Goal: Task Accomplishment & Management: Use online tool/utility

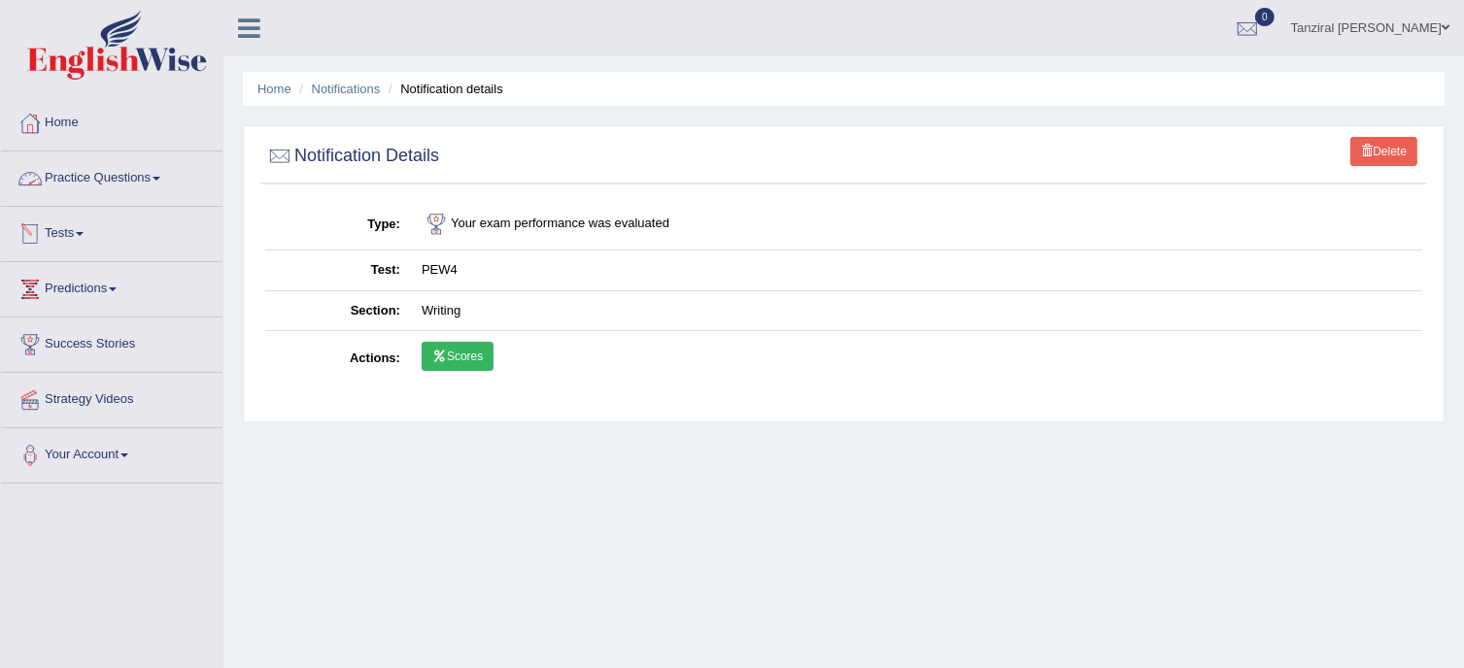
click at [74, 236] on link "Tests" at bounding box center [111, 231] width 221 height 49
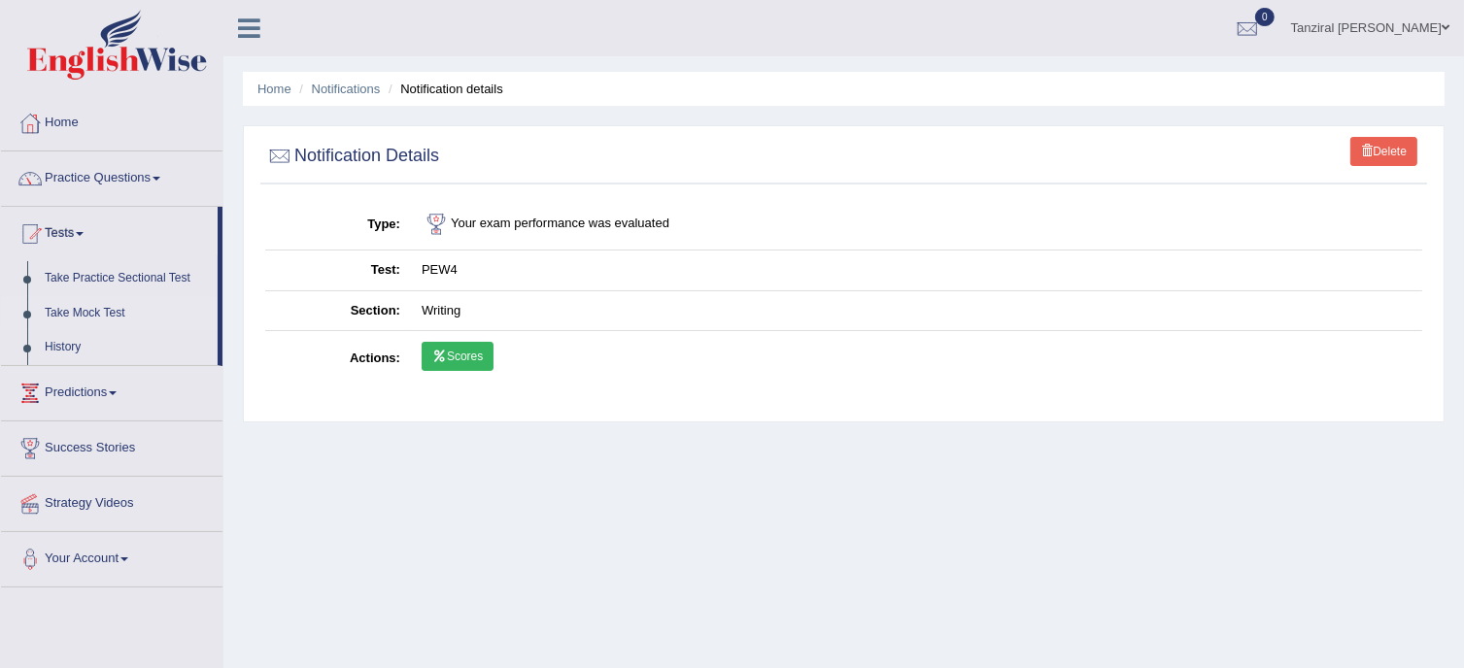
click at [93, 312] on link "Take Mock Test" at bounding box center [127, 313] width 182 height 35
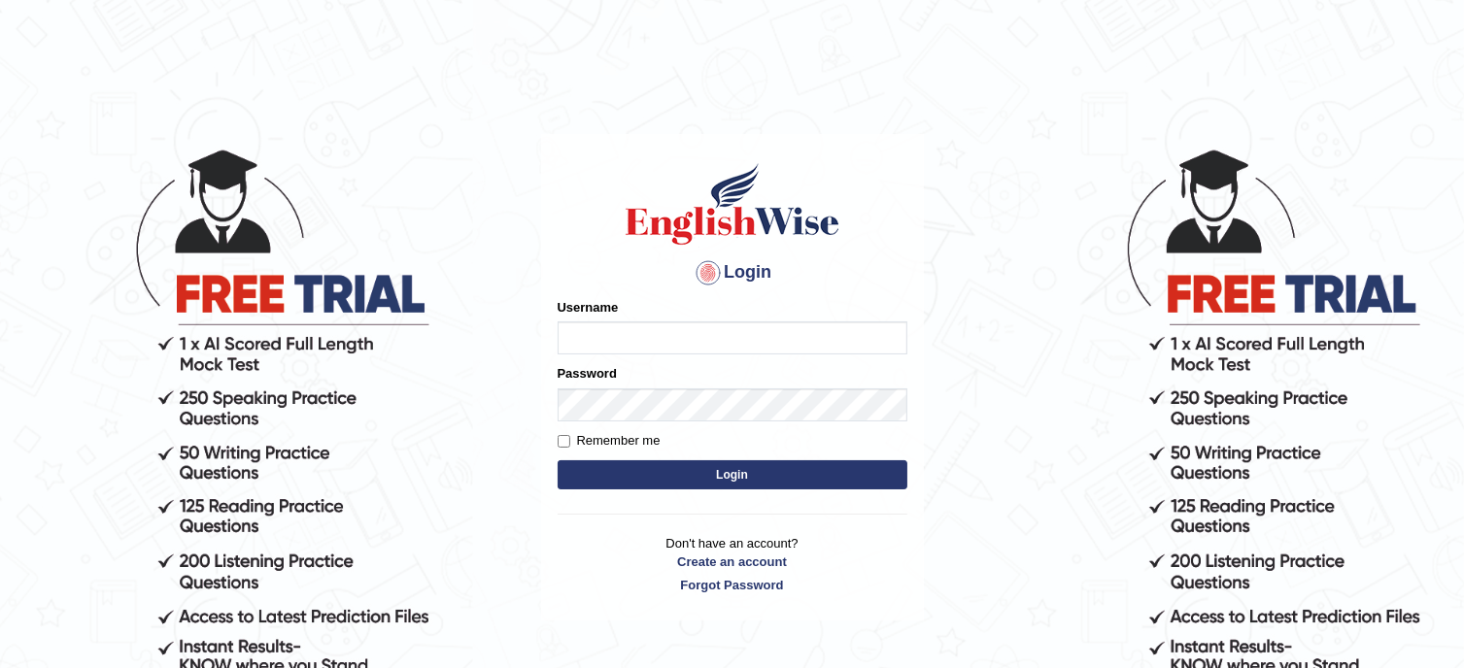
type input "Tanziral"
click at [770, 472] on button "Login" at bounding box center [732, 474] width 350 height 29
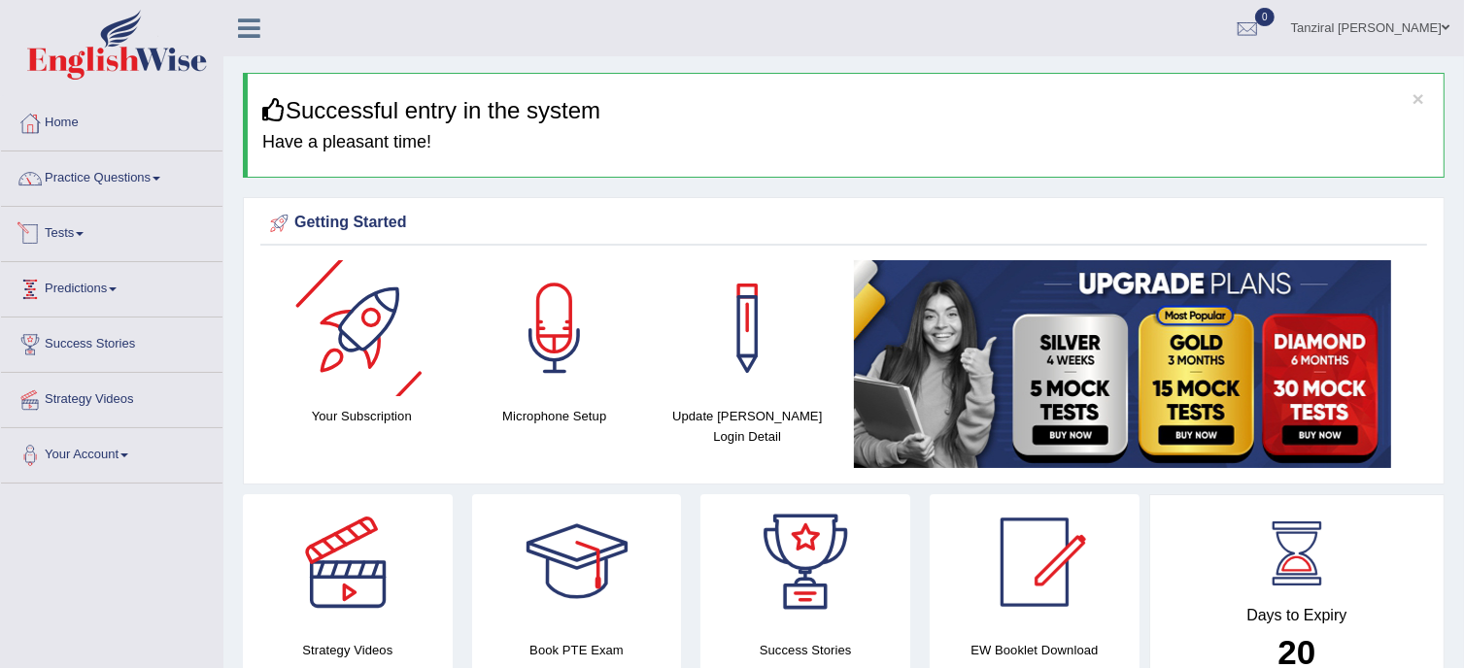
click at [74, 224] on link "Tests" at bounding box center [111, 231] width 221 height 49
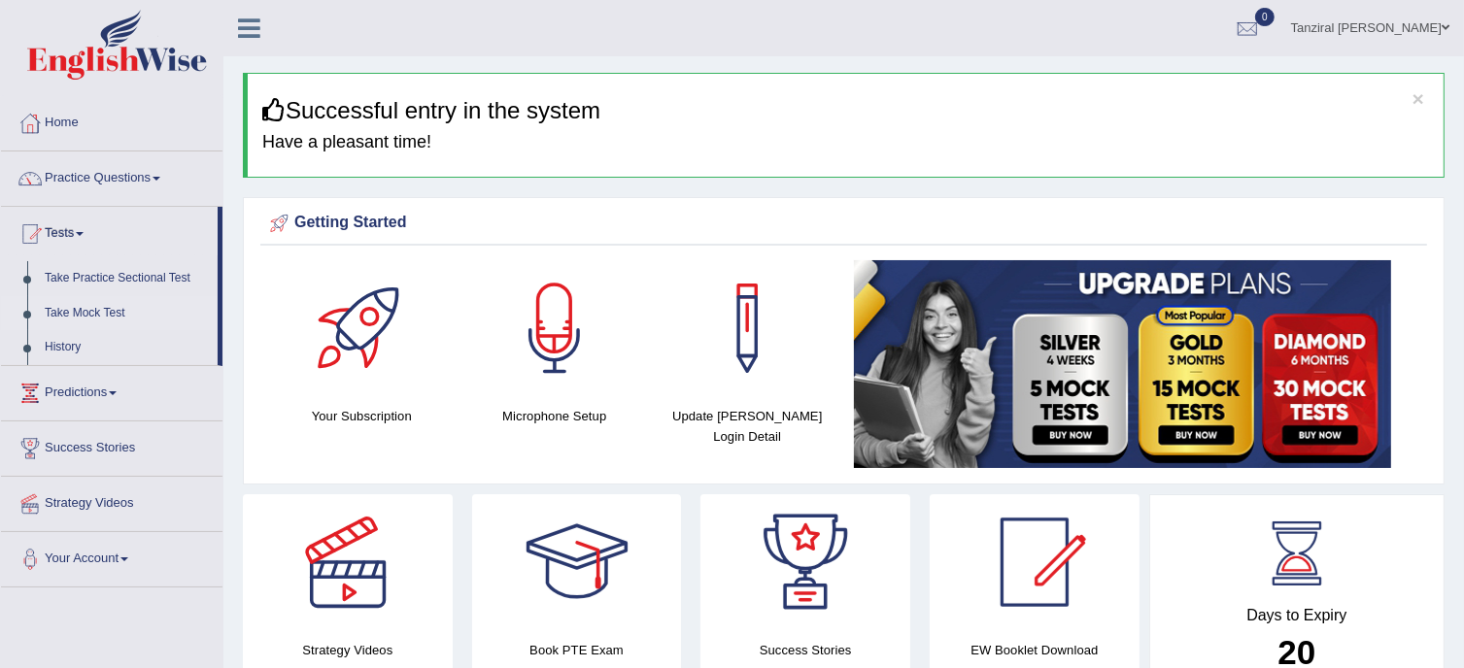
click at [102, 314] on link "Take Mock Test" at bounding box center [127, 313] width 182 height 35
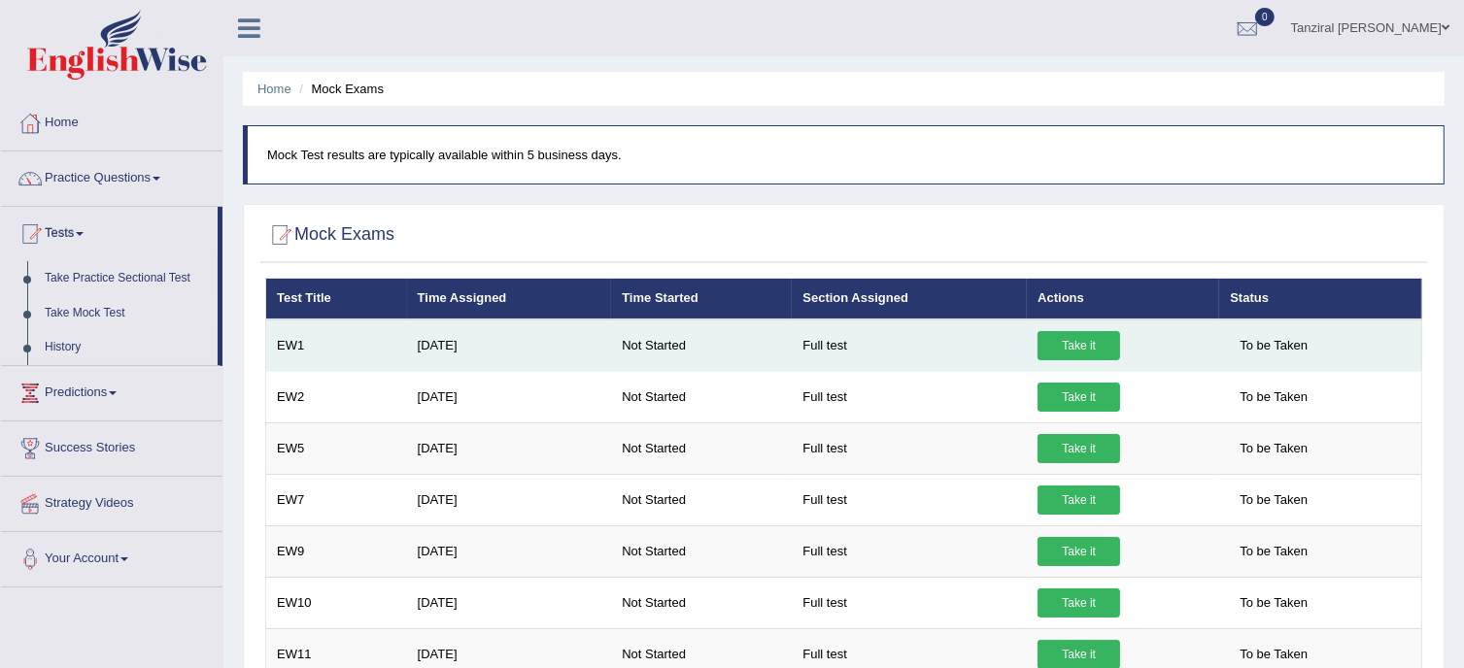
click at [1080, 348] on link "Take it" at bounding box center [1078, 345] width 83 height 29
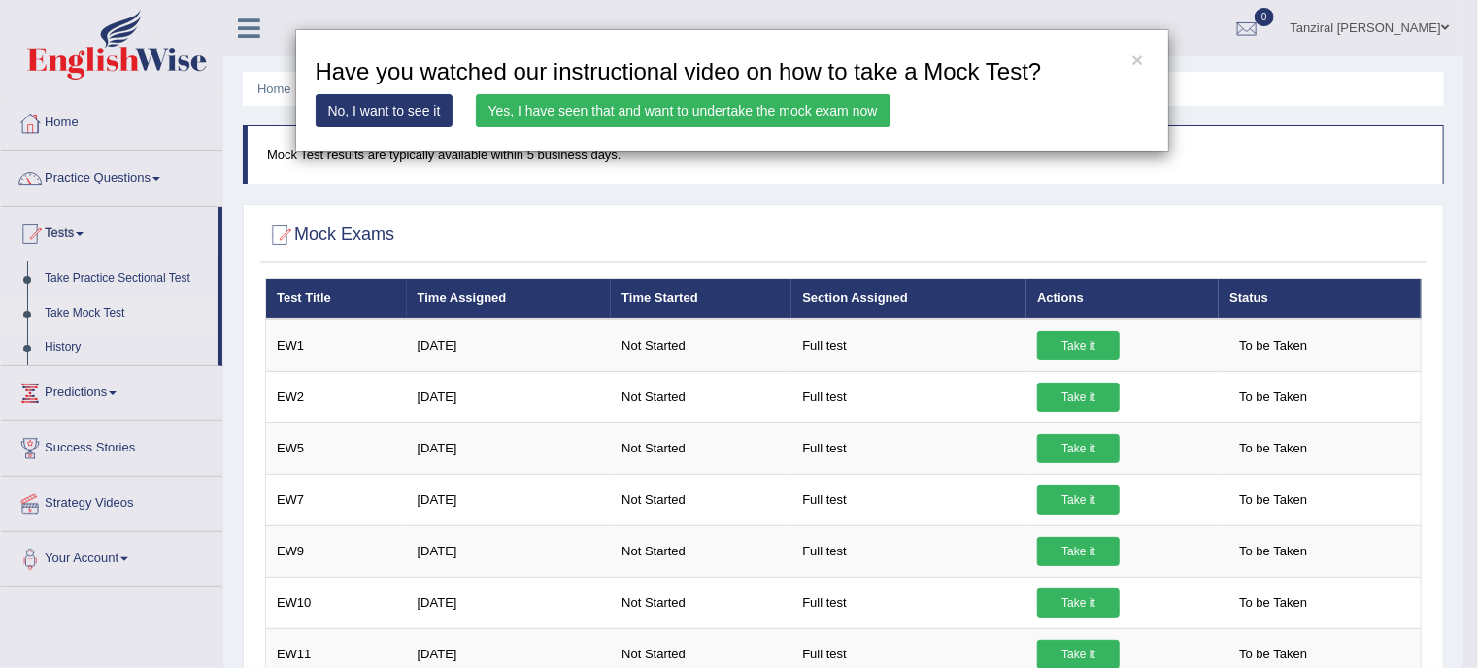
click at [715, 116] on link "Yes, I have seen that and want to undertake the mock exam now" at bounding box center [683, 110] width 415 height 33
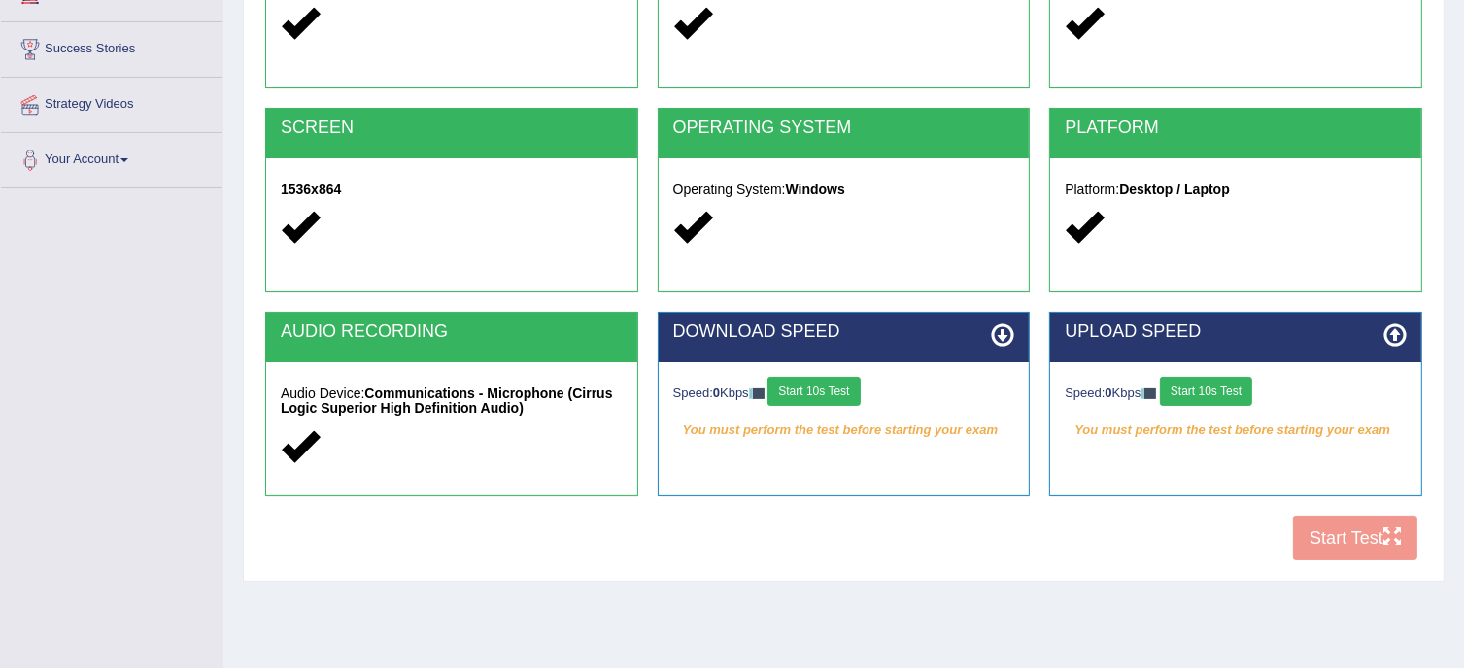
scroll to position [352, 0]
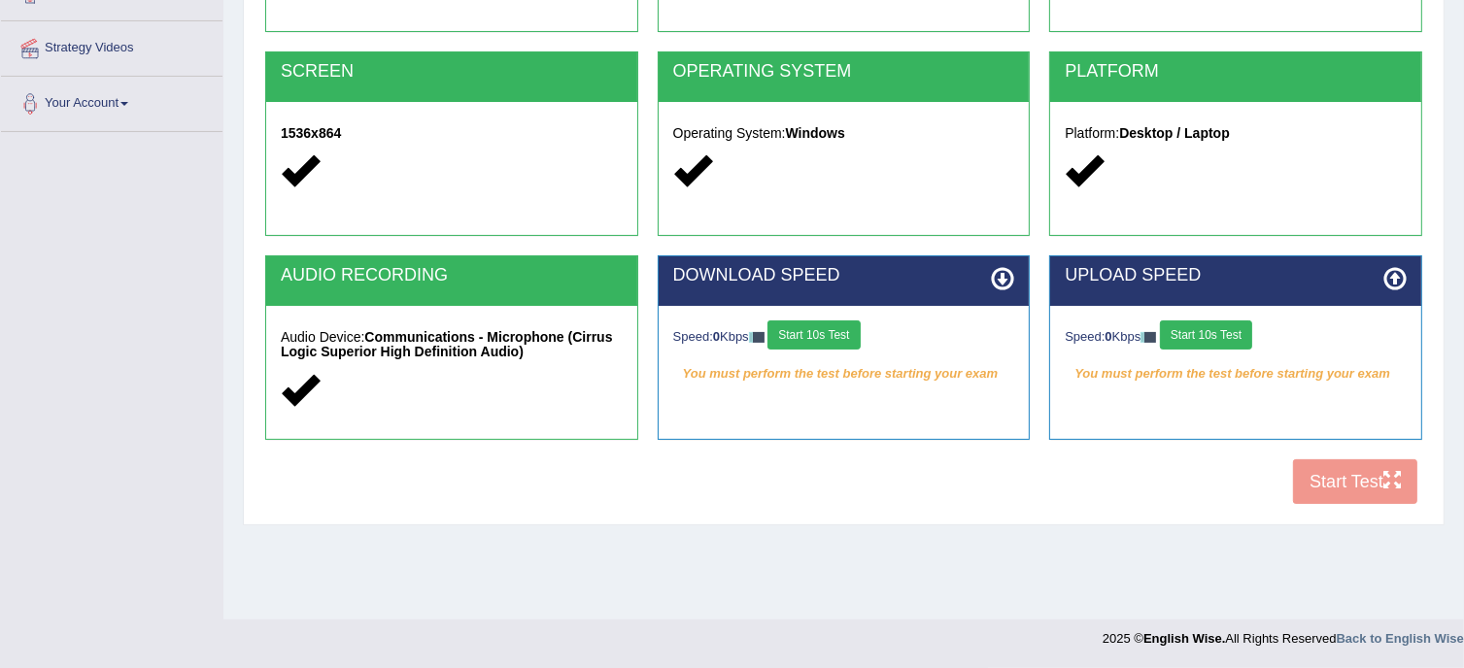
click at [836, 335] on button "Start 10s Test" at bounding box center [813, 334] width 92 height 29
click at [1224, 339] on button "Start 10s Test" at bounding box center [1206, 334] width 92 height 29
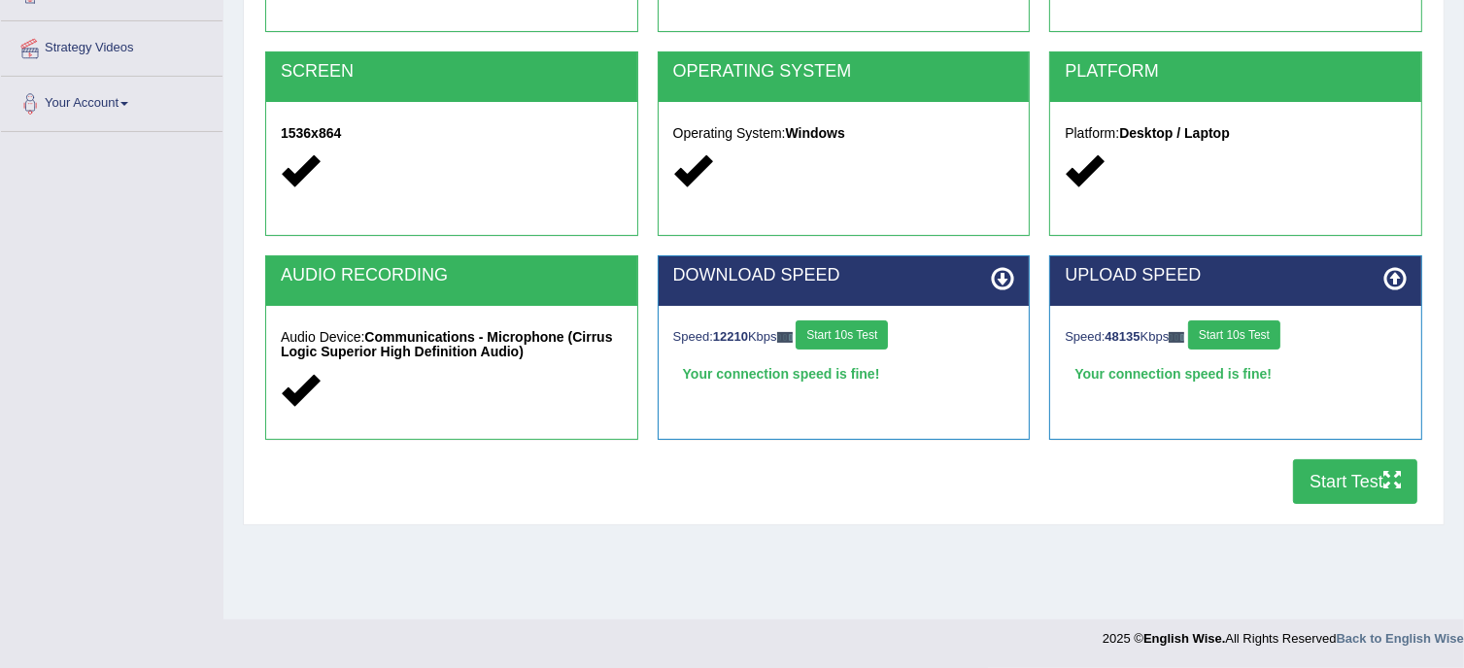
click at [1316, 488] on button "Start Test" at bounding box center [1355, 481] width 124 height 45
